Goal: Task Accomplishment & Management: Use online tool/utility

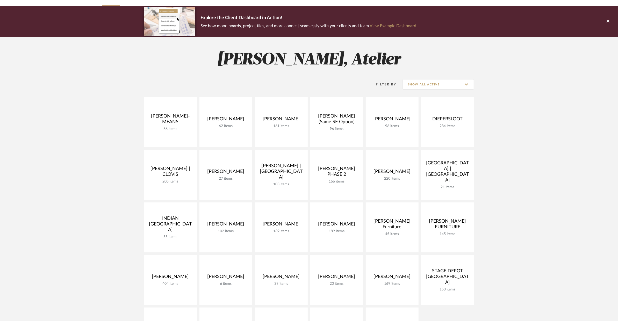
scroll to position [38, 0]
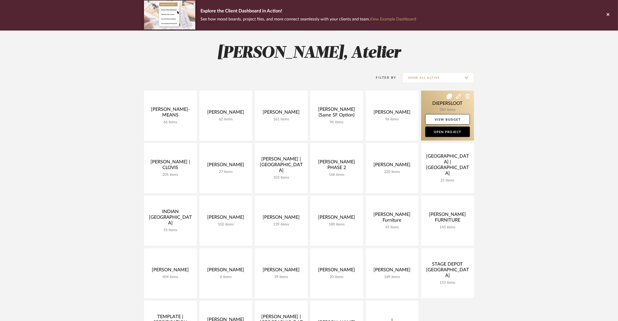
click at [437, 106] on link at bounding box center [447, 116] width 53 height 50
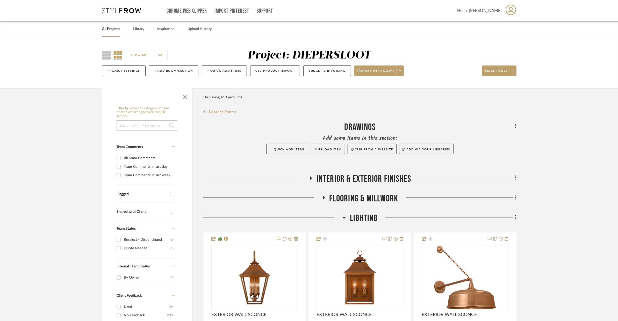
click at [363, 213] on span "LIGHTING" at bounding box center [364, 218] width 28 height 11
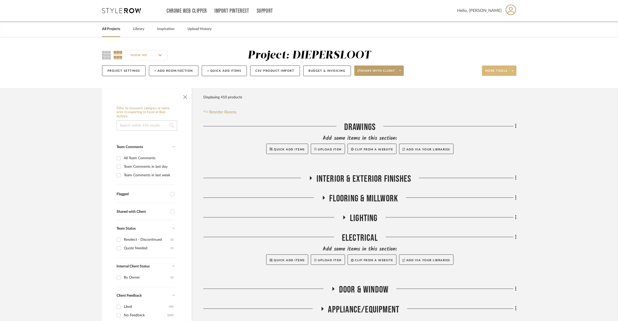
click at [514, 70] on span at bounding box center [512, 71] width 7 height 8
click at [493, 152] on button "Export To Excel" at bounding box center [504, 147] width 44 height 12
